Goal: Information Seeking & Learning: Learn about a topic

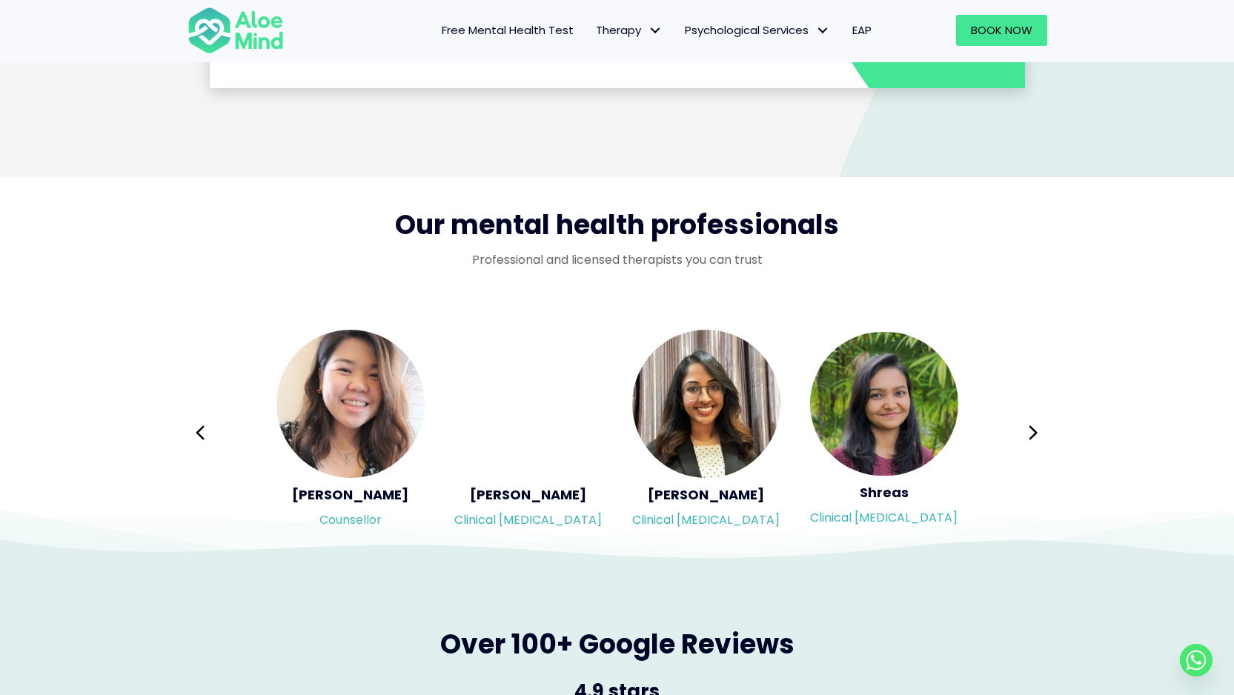
scroll to position [2404, 0]
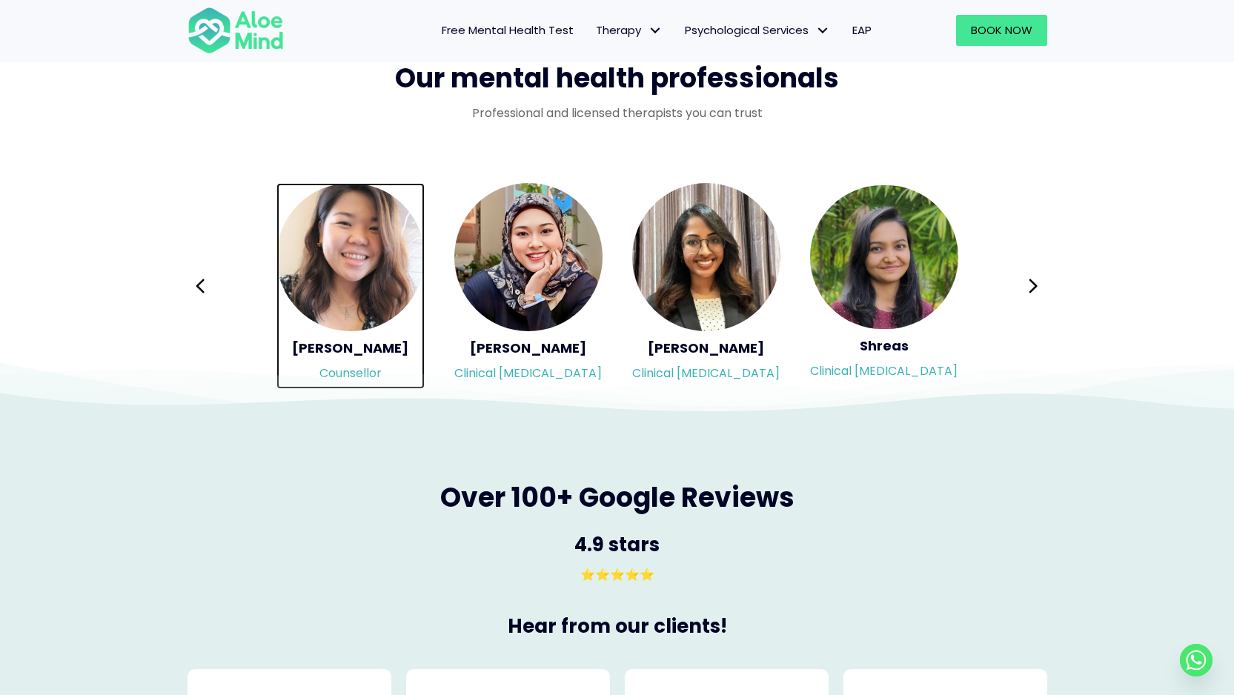
click at [354, 262] on img "Slide 2 of 3" at bounding box center [351, 257] width 148 height 148
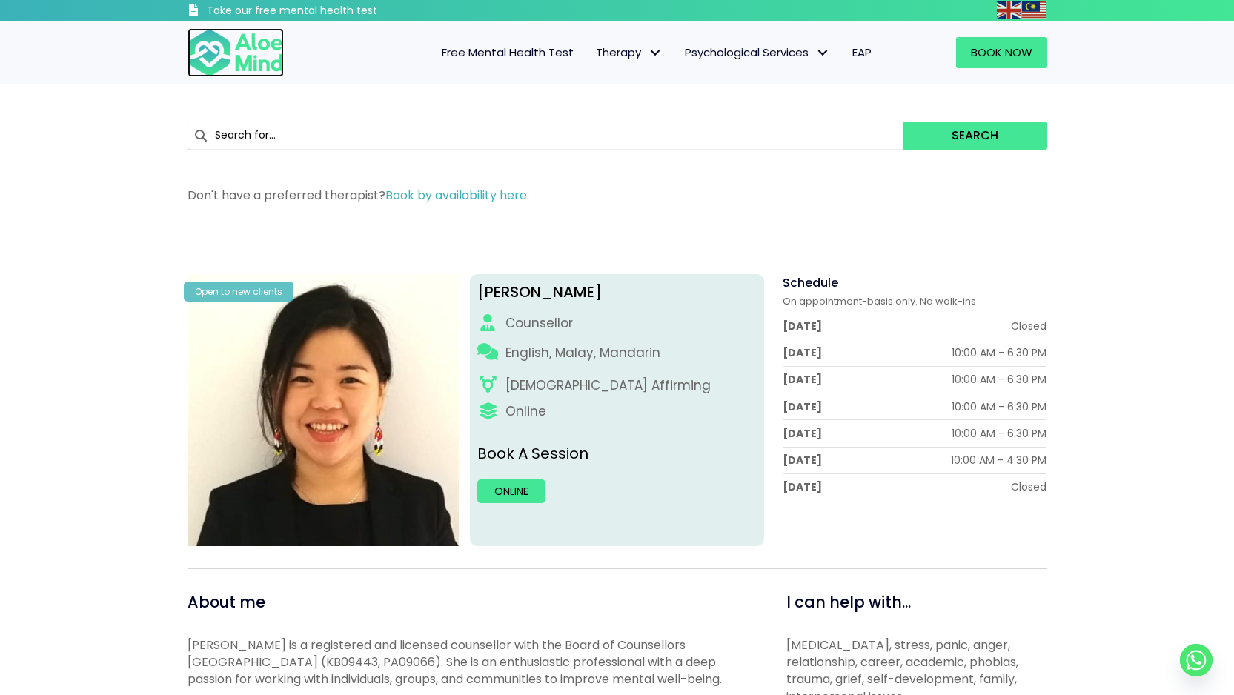
click at [258, 47] on img at bounding box center [236, 52] width 96 height 49
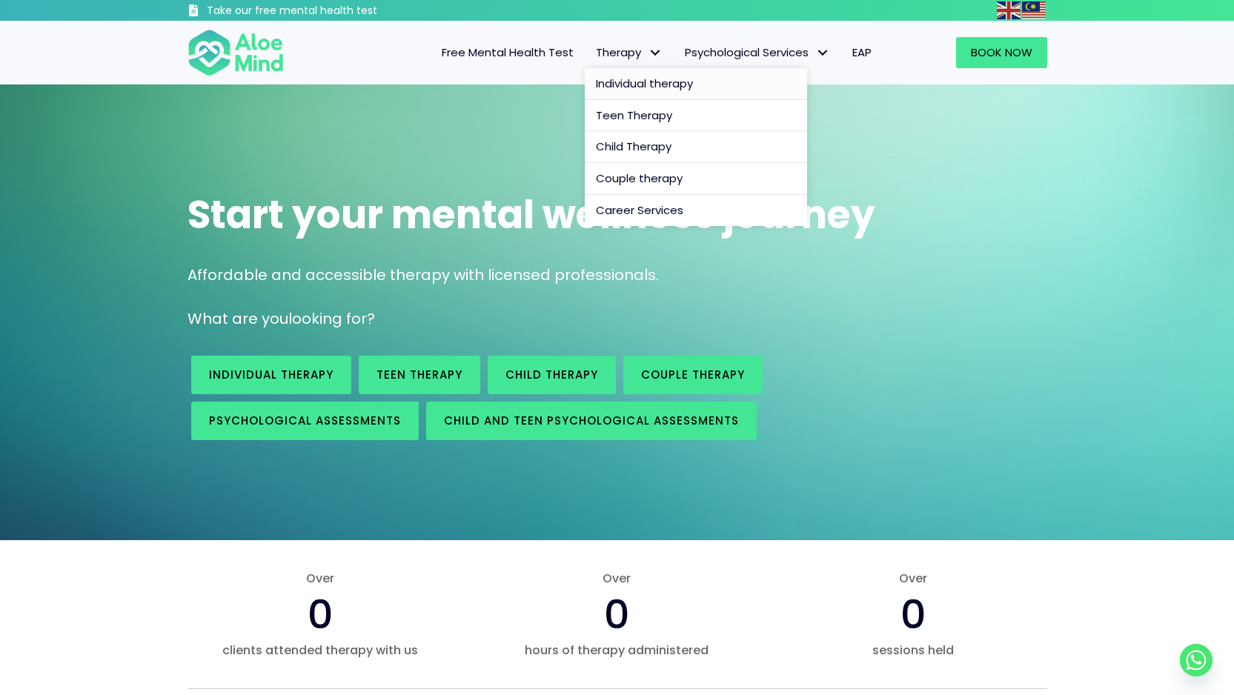
click at [636, 87] on span "Individual therapy" at bounding box center [644, 84] width 97 height 16
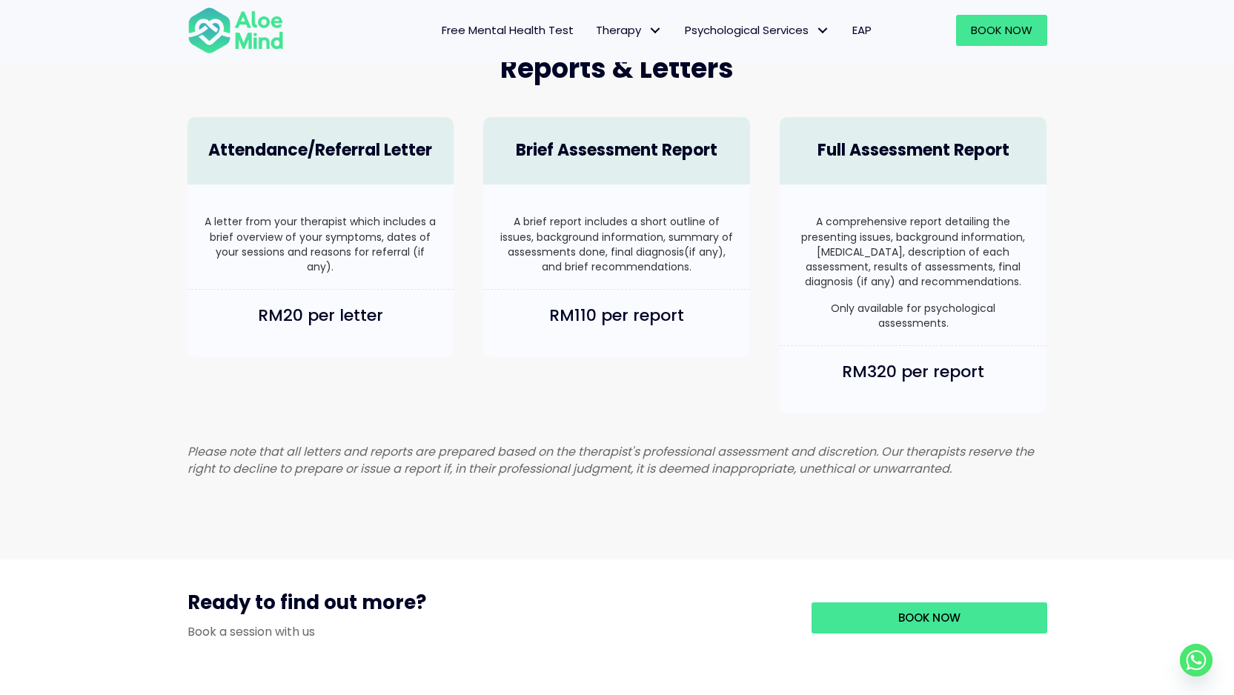
scroll to position [986, 0]
